Goal: Information Seeking & Learning: Find specific fact

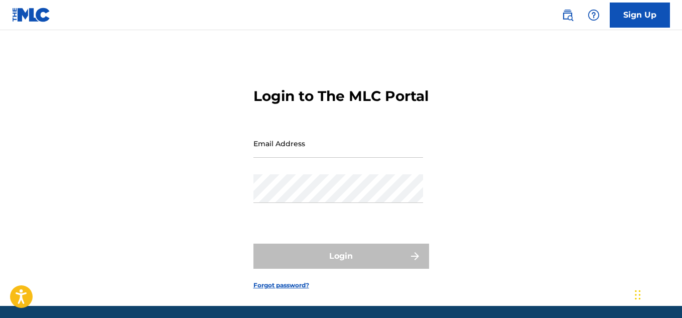
click at [567, 18] on img at bounding box center [567, 15] width 12 height 12
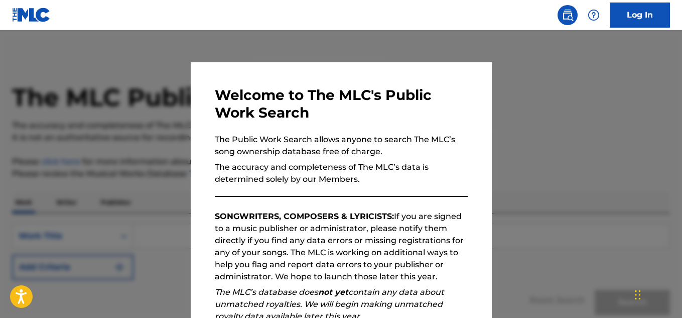
click at [515, 106] on div at bounding box center [341, 189] width 682 height 318
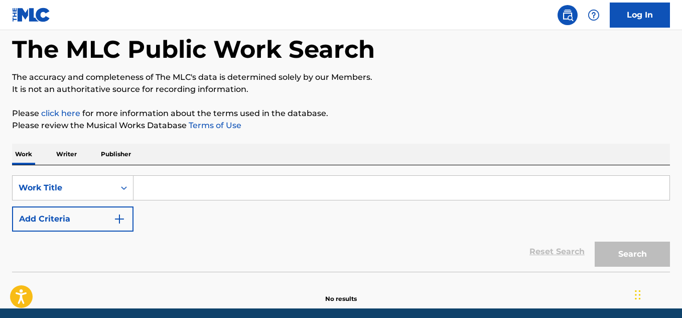
scroll to position [47, 0]
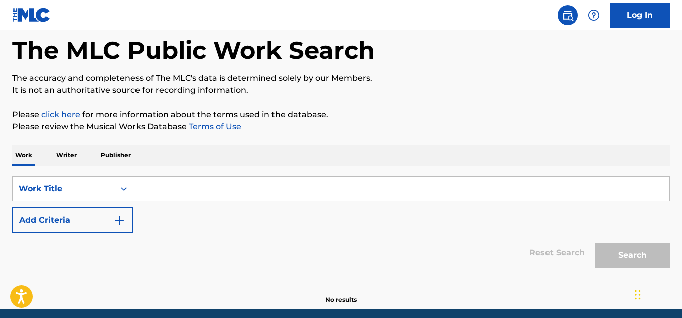
click at [170, 190] on input "Search Form" at bounding box center [401, 189] width 536 height 24
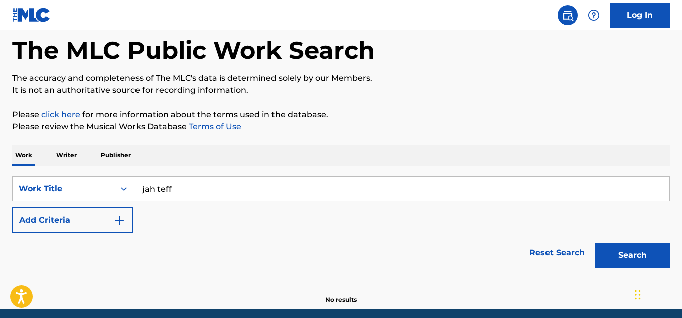
click at [609, 263] on button "Search" at bounding box center [632, 254] width 75 height 25
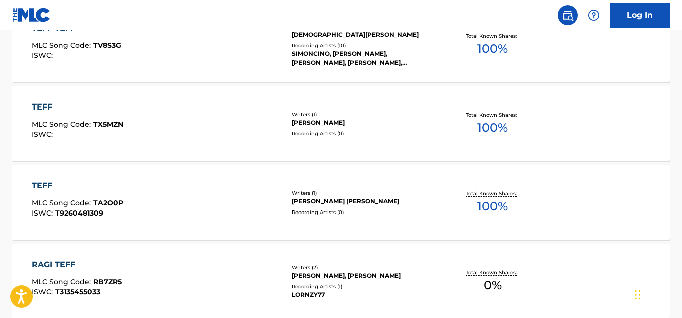
scroll to position [0, 0]
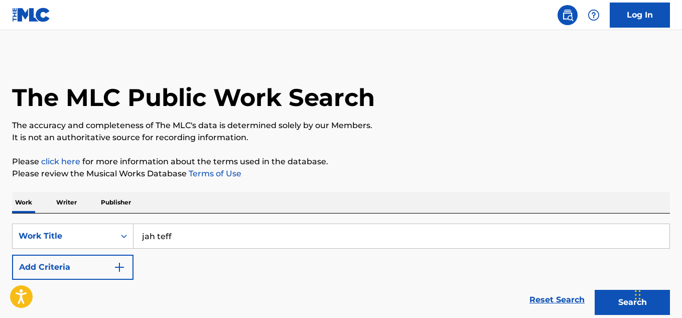
click at [186, 235] on input "jah teff" at bounding box center [401, 236] width 536 height 24
type input "j"
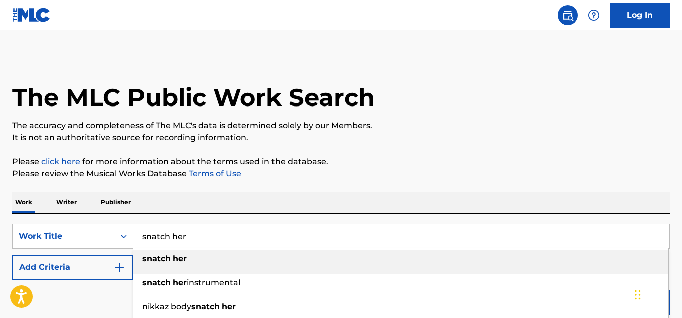
click at [167, 258] on strong "snatch" at bounding box center [156, 258] width 29 height 10
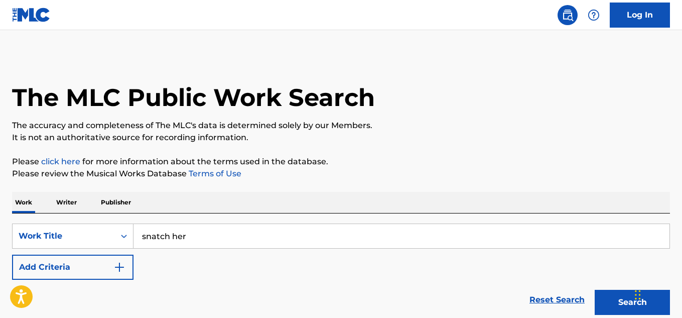
click at [599, 303] on button "Search" at bounding box center [632, 301] width 75 height 25
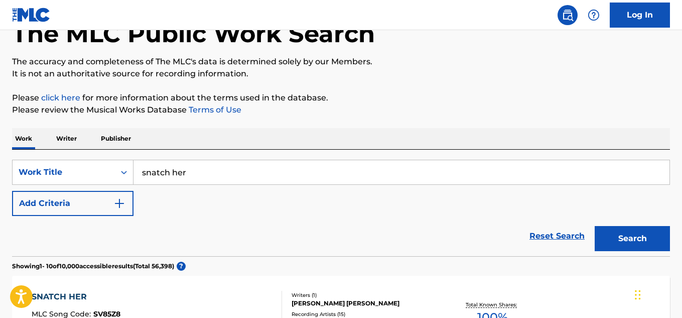
scroll to position [41, 0]
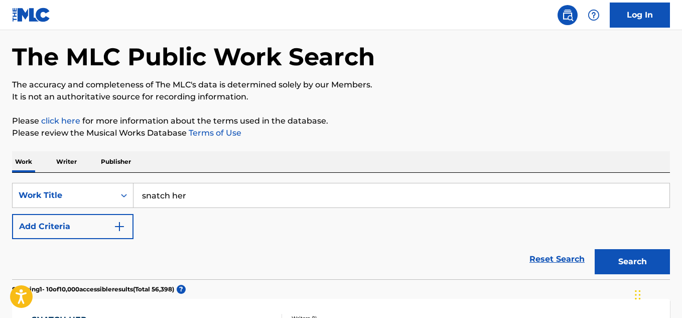
click at [216, 190] on input "snatch her" at bounding box center [401, 195] width 536 height 24
type input "s"
click at [601, 266] on button "Search" at bounding box center [632, 261] width 75 height 25
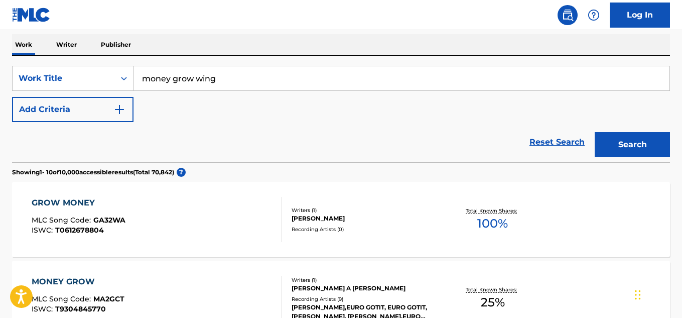
scroll to position [156, 0]
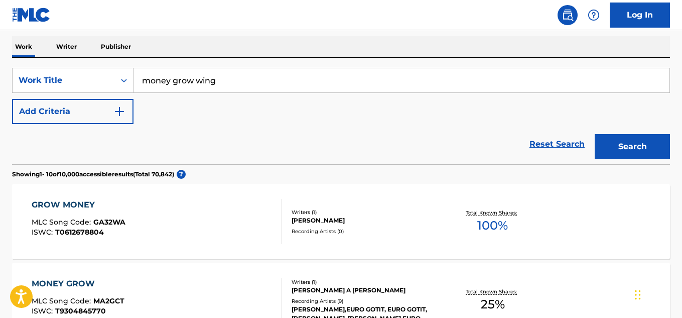
click at [325, 76] on input "money grow wing" at bounding box center [401, 80] width 536 height 24
click at [616, 152] on button "Search" at bounding box center [632, 146] width 75 height 25
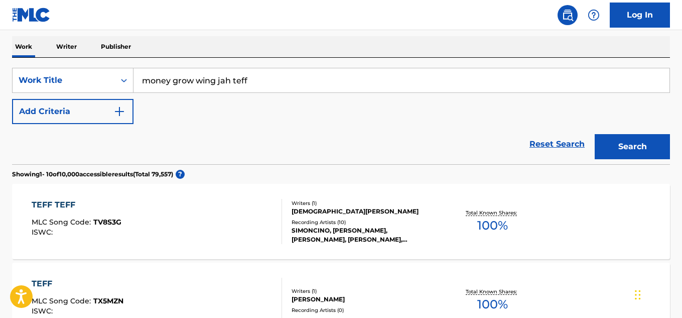
click at [351, 81] on input "money grow wing jah teff" at bounding box center [401, 80] width 536 height 24
type input "money feat [PERSON_NAME]"
click at [607, 155] on button "Search" at bounding box center [632, 146] width 75 height 25
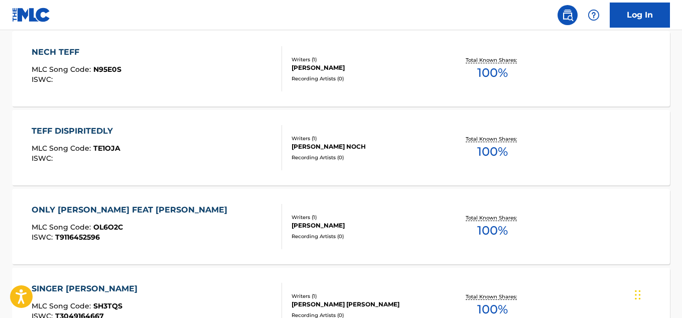
scroll to position [911, 0]
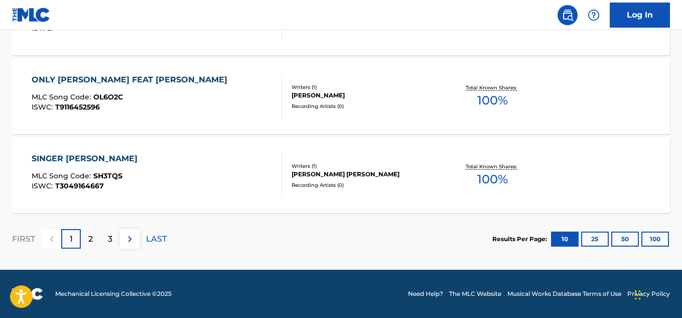
click at [89, 244] on div "2" at bounding box center [91, 239] width 20 height 20
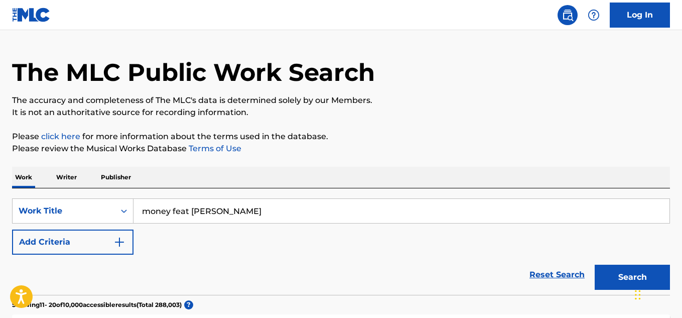
scroll to position [18, 0]
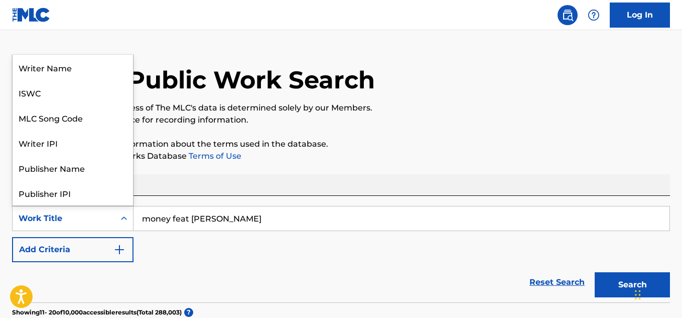
click at [122, 219] on icon "Search Form" at bounding box center [124, 218] width 10 height 10
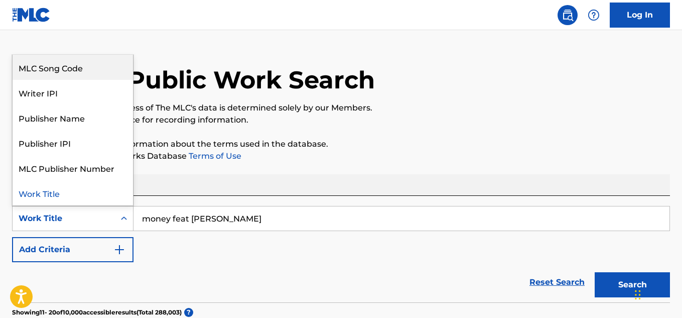
click at [89, 71] on div "MLC Song Code" at bounding box center [73, 67] width 120 height 25
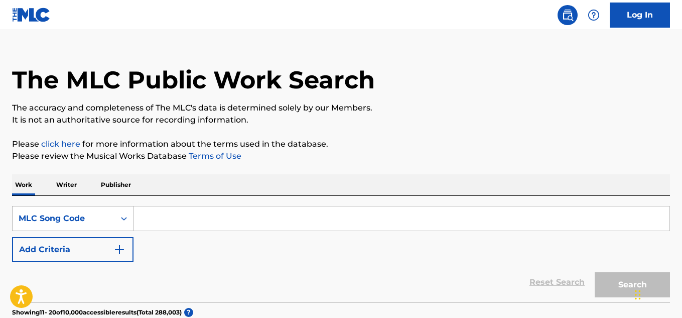
click at [125, 219] on icon "Search Form" at bounding box center [124, 219] width 6 height 4
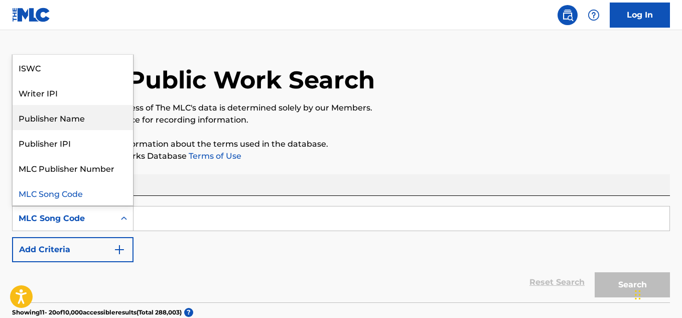
click at [76, 119] on div "Publisher Name" at bounding box center [73, 117] width 120 height 25
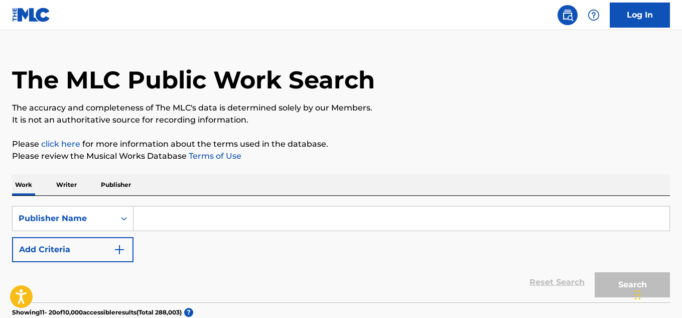
click at [152, 216] on input "Search Form" at bounding box center [401, 218] width 536 height 24
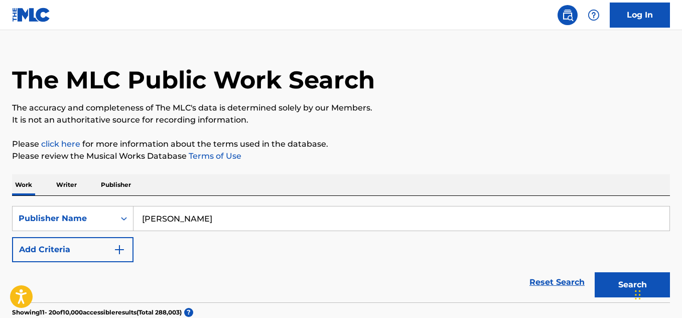
click at [610, 278] on button "Search" at bounding box center [632, 284] width 75 height 25
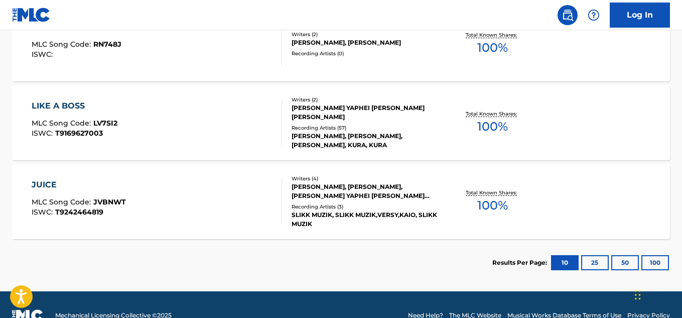
scroll to position [650, 0]
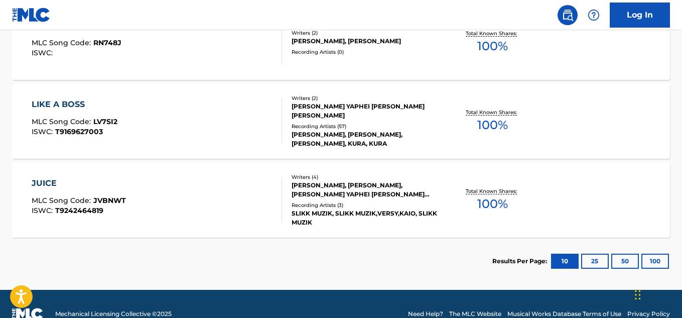
click at [596, 257] on button "25" at bounding box center [595, 260] width 28 height 15
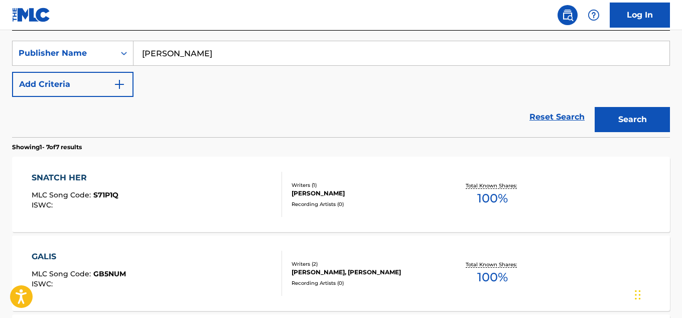
scroll to position [159, 0]
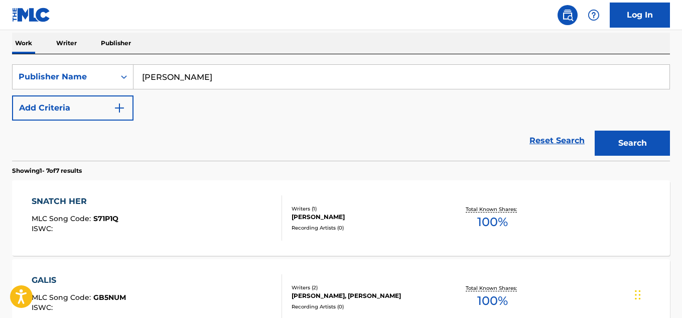
click at [286, 69] on input "[PERSON_NAME]" at bounding box center [401, 77] width 536 height 24
type input "G"
type input "pan a knock"
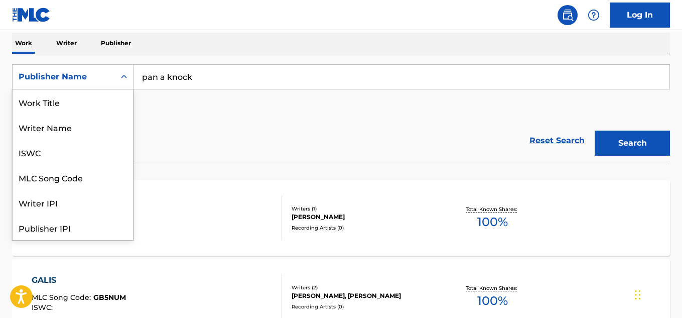
click at [123, 78] on icon "Search Form" at bounding box center [124, 77] width 10 height 10
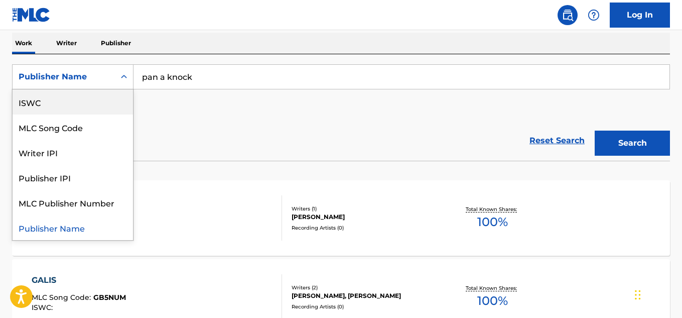
click at [107, 103] on div "ISWC" at bounding box center [73, 101] width 120 height 25
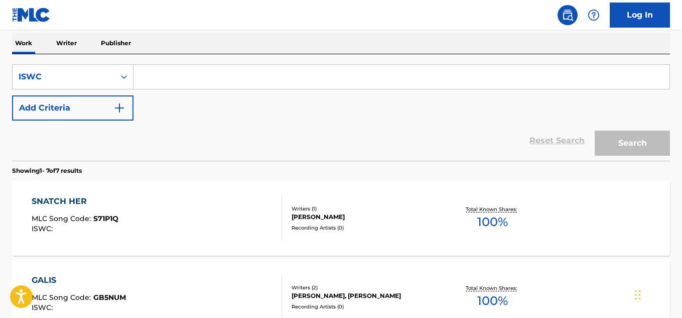
click at [146, 82] on input "Search Form" at bounding box center [401, 77] width 536 height 24
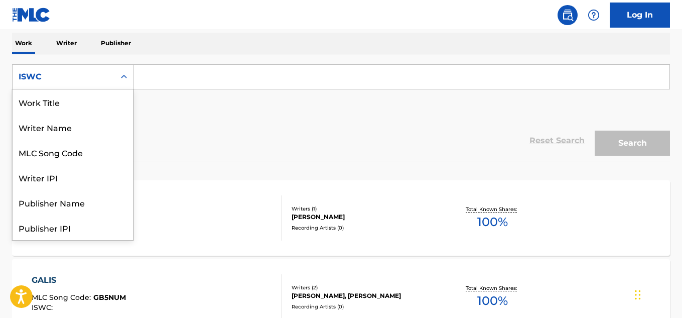
click at [121, 77] on icon "Search Form" at bounding box center [124, 77] width 6 height 4
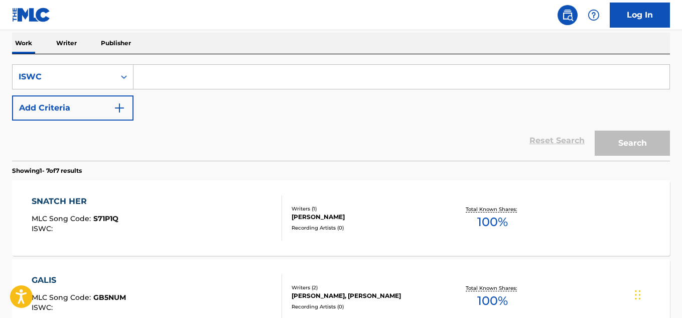
click at [144, 102] on div "SearchWithCriteria3c3e685e-ff9e-4b63-b840-6c8836a046ba ISWC Add Criteria" at bounding box center [341, 92] width 658 height 56
click at [118, 110] on img "Search Form" at bounding box center [119, 108] width 12 height 12
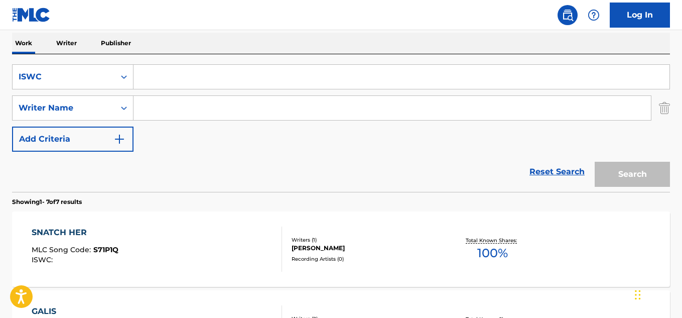
click at [149, 109] on input "Search Form" at bounding box center [391, 108] width 517 height 24
type input "[PERSON_NAME]"
click at [620, 176] on div "Search" at bounding box center [630, 172] width 80 height 40
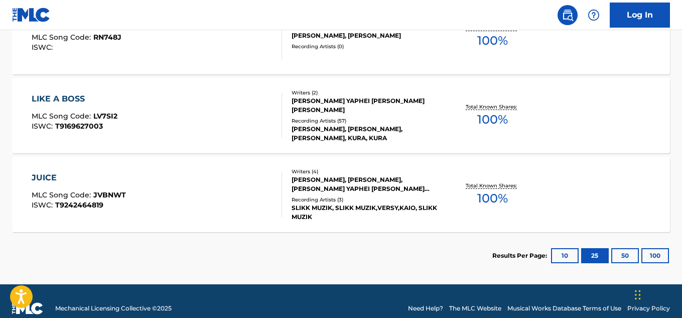
scroll to position [701, 0]
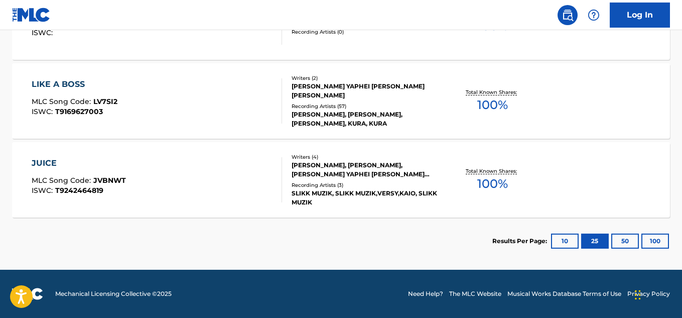
click at [627, 244] on button "50" at bounding box center [625, 240] width 28 height 15
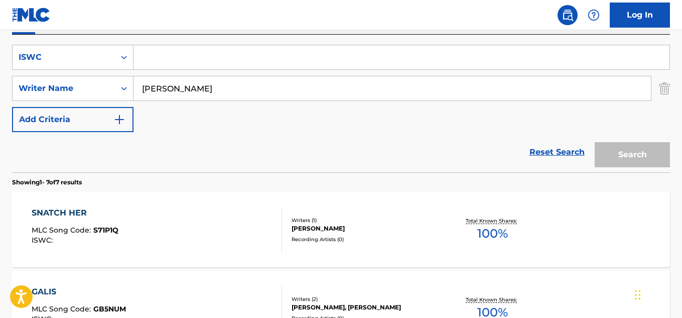
scroll to position [112, 0]
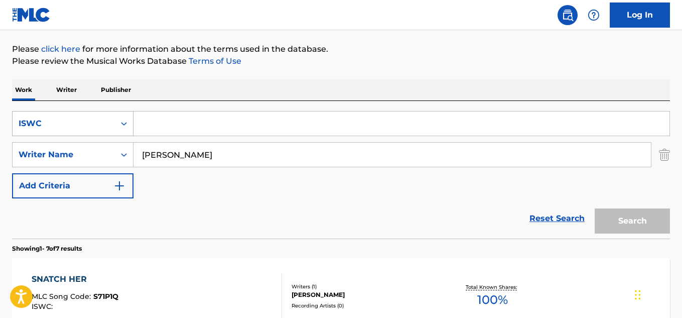
click at [123, 123] on icon "Search Form" at bounding box center [124, 124] width 6 height 4
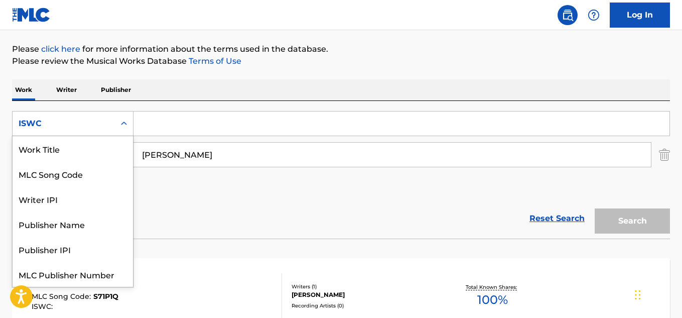
scroll to position [25, 0]
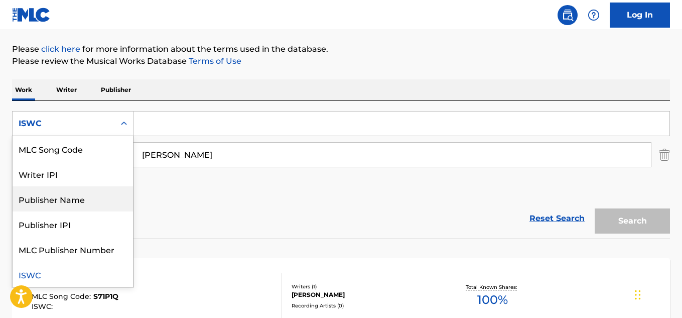
click at [62, 202] on div "Publisher Name" at bounding box center [73, 198] width 120 height 25
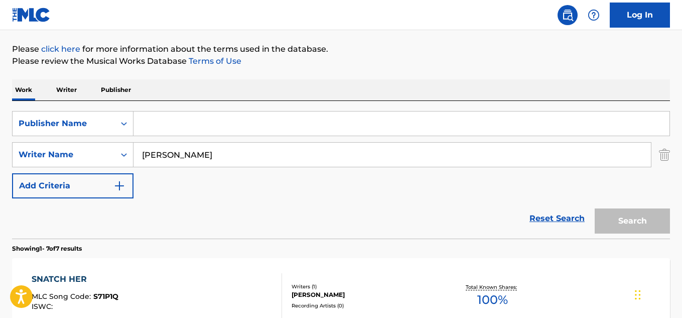
click at [153, 125] on input "Search Form" at bounding box center [401, 123] width 536 height 24
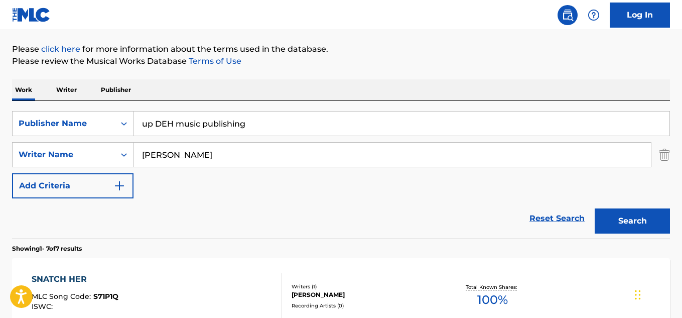
type input "up DEH music publishing"
click at [619, 220] on button "Search" at bounding box center [632, 220] width 75 height 25
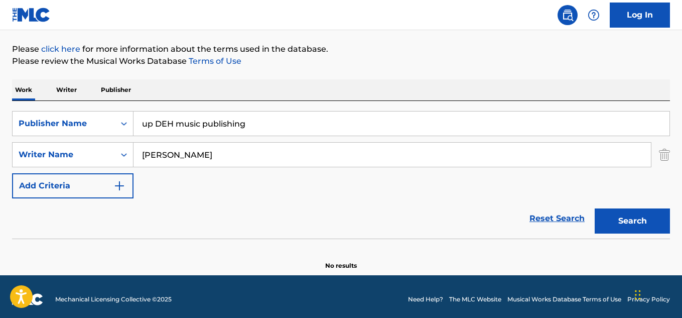
click at [214, 155] on input "[PERSON_NAME]" at bounding box center [391, 154] width 517 height 24
type input "G"
click at [613, 228] on button "Search" at bounding box center [632, 220] width 75 height 25
click at [123, 90] on p "Publisher" at bounding box center [116, 89] width 36 height 21
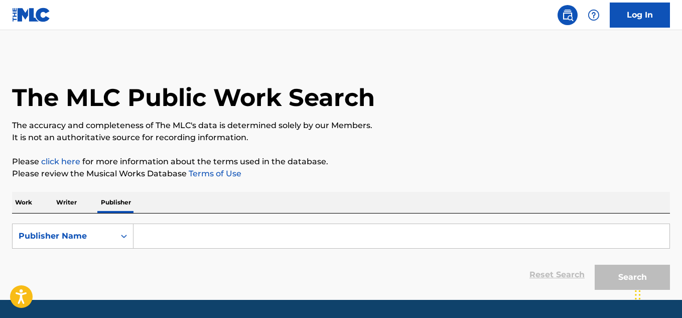
click at [153, 239] on input "Search Form" at bounding box center [401, 236] width 536 height 24
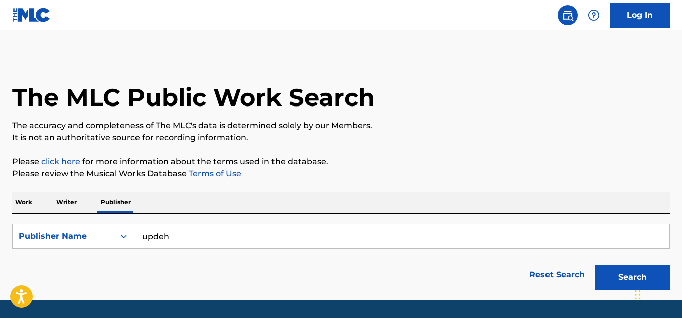
click at [153, 239] on input "updeh" at bounding box center [401, 236] width 536 height 24
click at [171, 240] on input "updeh" at bounding box center [401, 236] width 536 height 24
type input "up DEH music publishing"
click at [613, 285] on button "Search" at bounding box center [632, 276] width 75 height 25
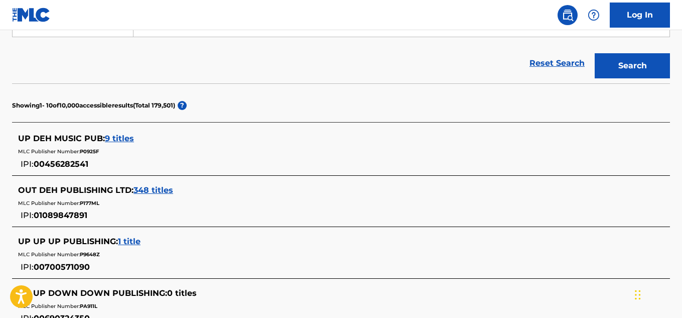
scroll to position [214, 0]
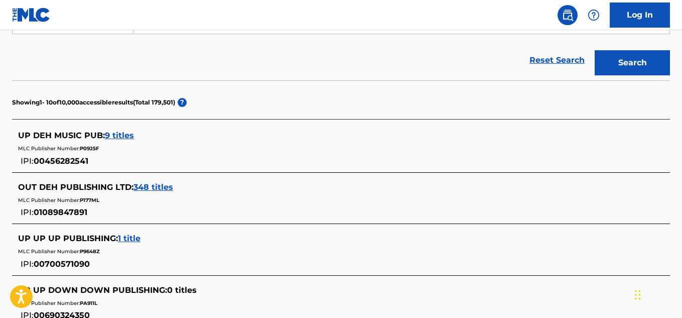
click at [122, 135] on span "9 titles" at bounding box center [119, 135] width 29 height 10
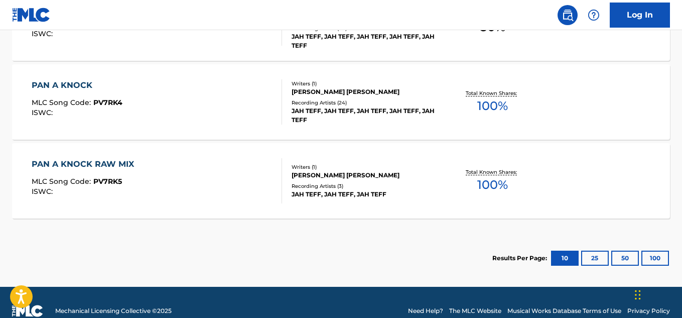
scroll to position [868, 0]
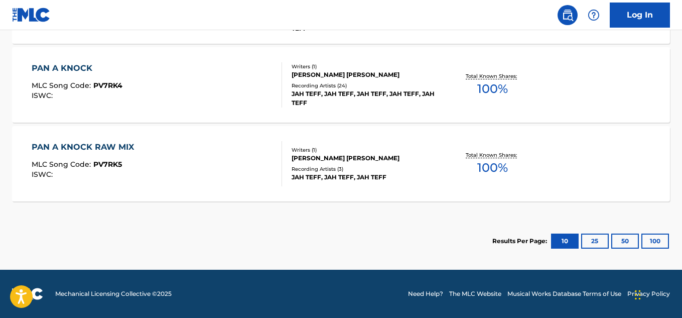
click at [589, 238] on button "25" at bounding box center [595, 240] width 28 height 15
